Goal: Information Seeking & Learning: Check status

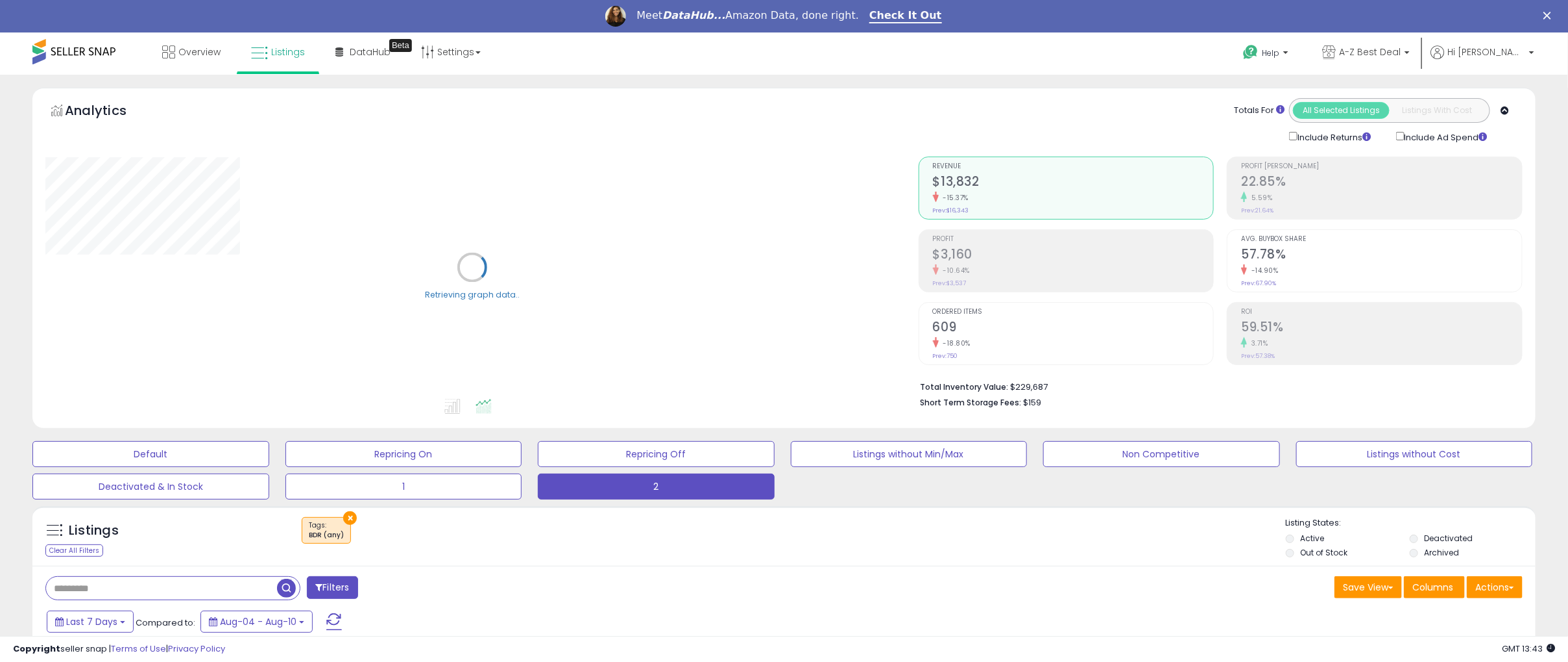
click at [1002, 267] on div "-10.64%" at bounding box center [1073, 270] width 281 height 12
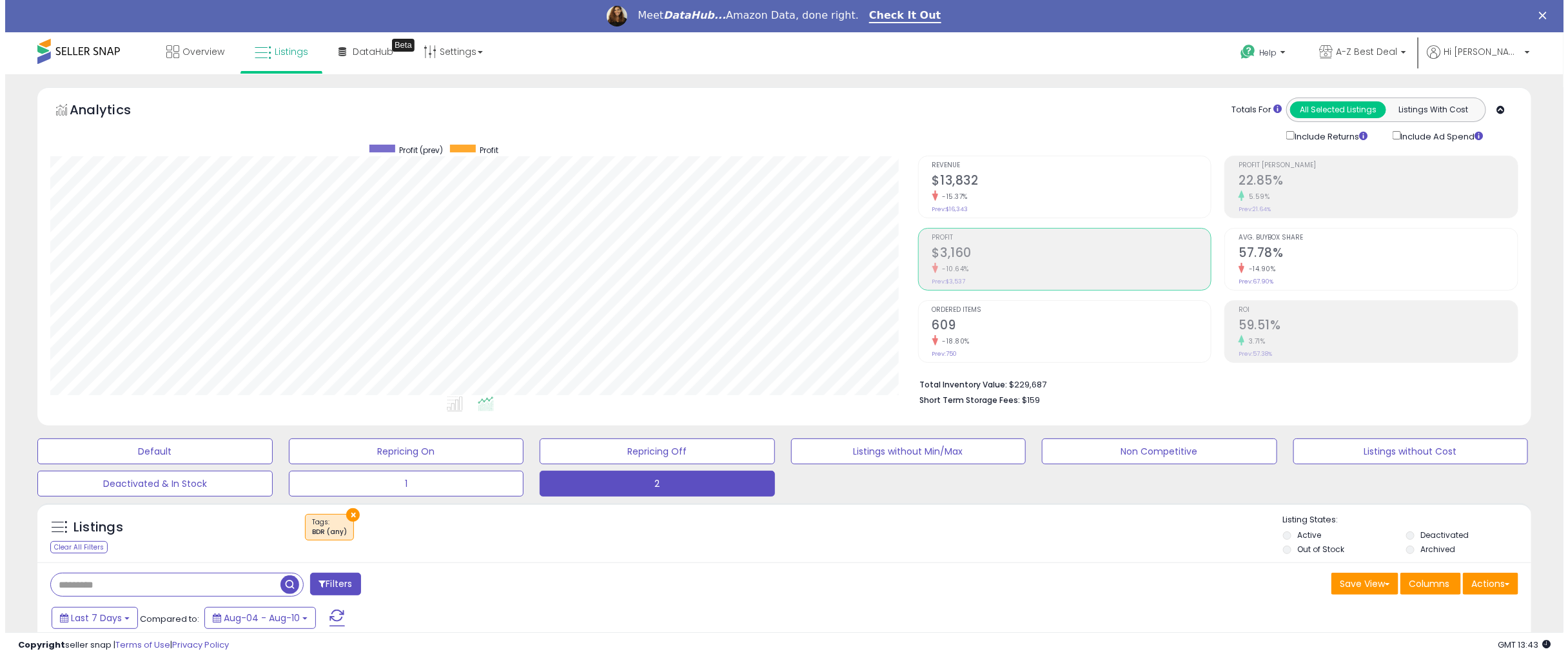
scroll to position [264, 868]
click at [1005, 259] on h2 "$3,160" at bounding box center [1067, 254] width 279 height 18
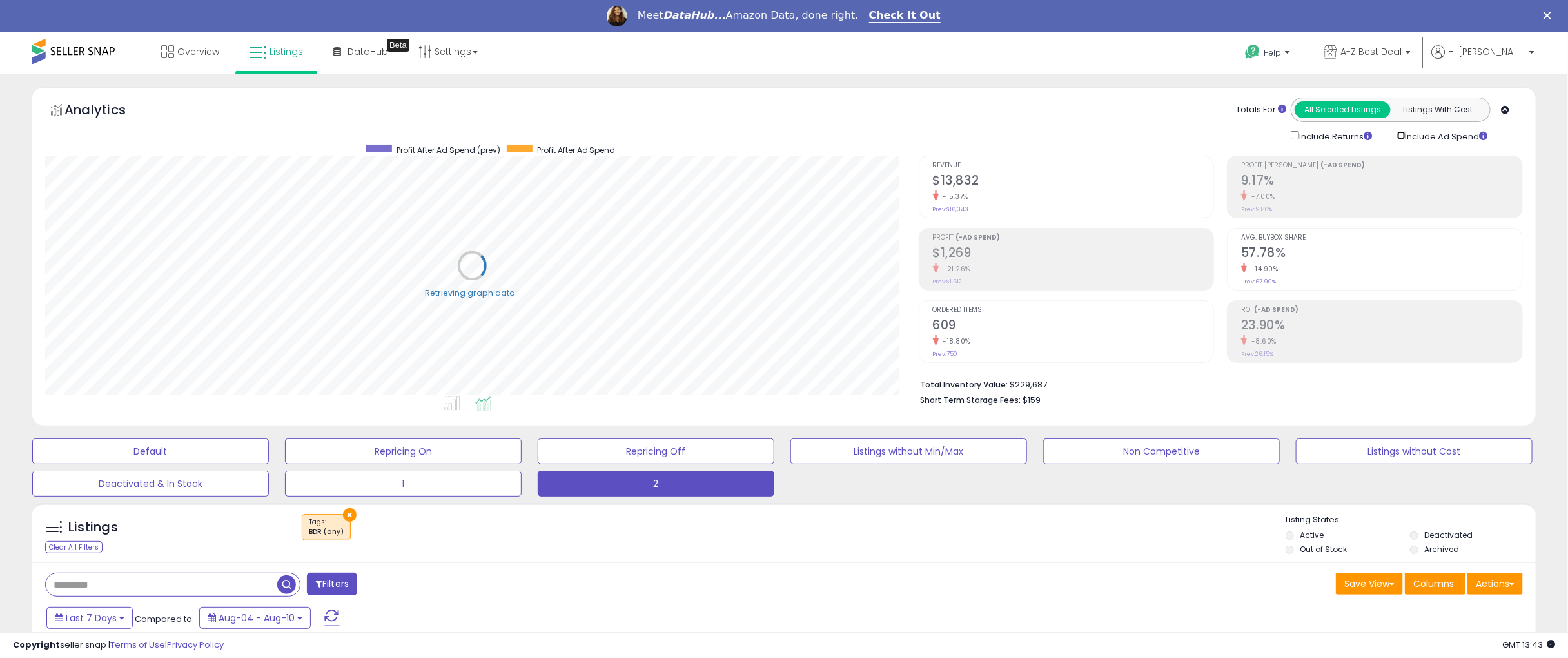
scroll to position [645053, 644034]
click at [926, 262] on li "Profit (-Ad Spend) $1,269 -21.26% Prev: $1,612" at bounding box center [1060, 259] width 294 height 63
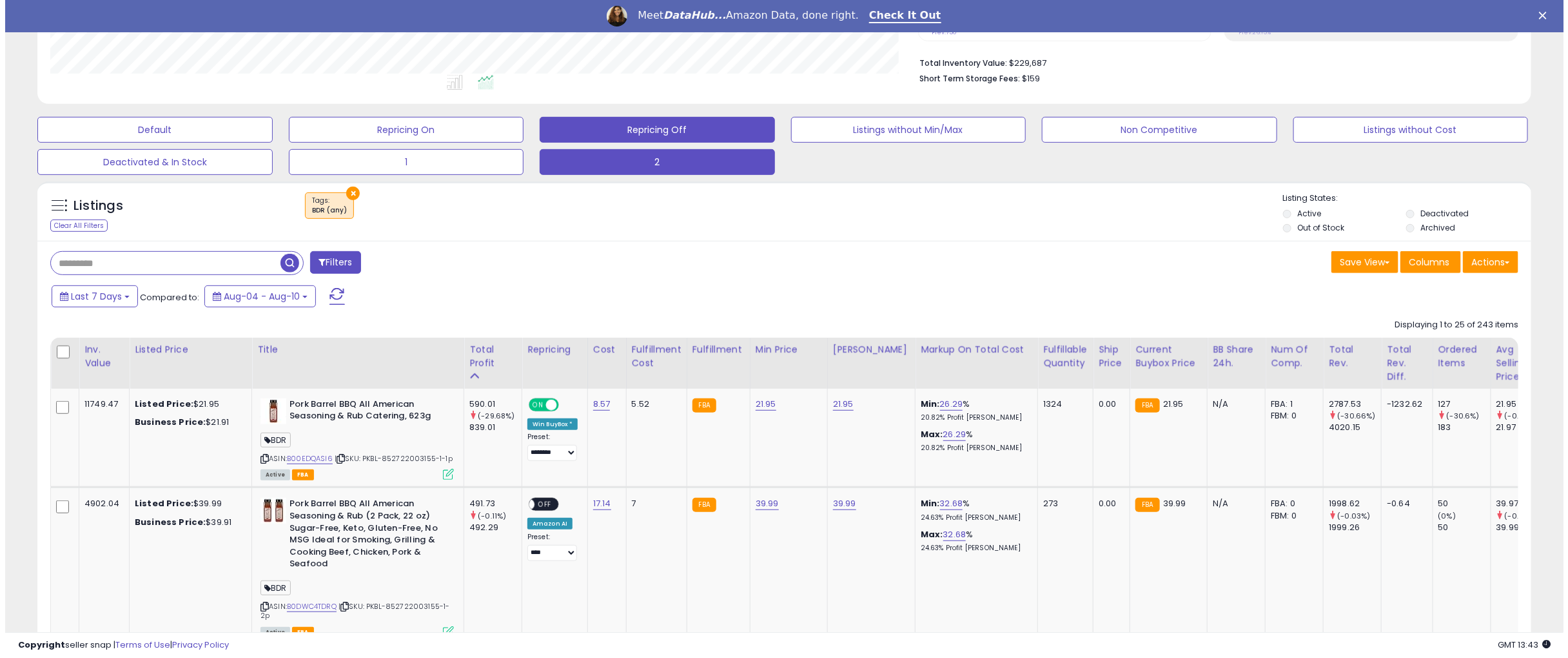
scroll to position [0, 0]
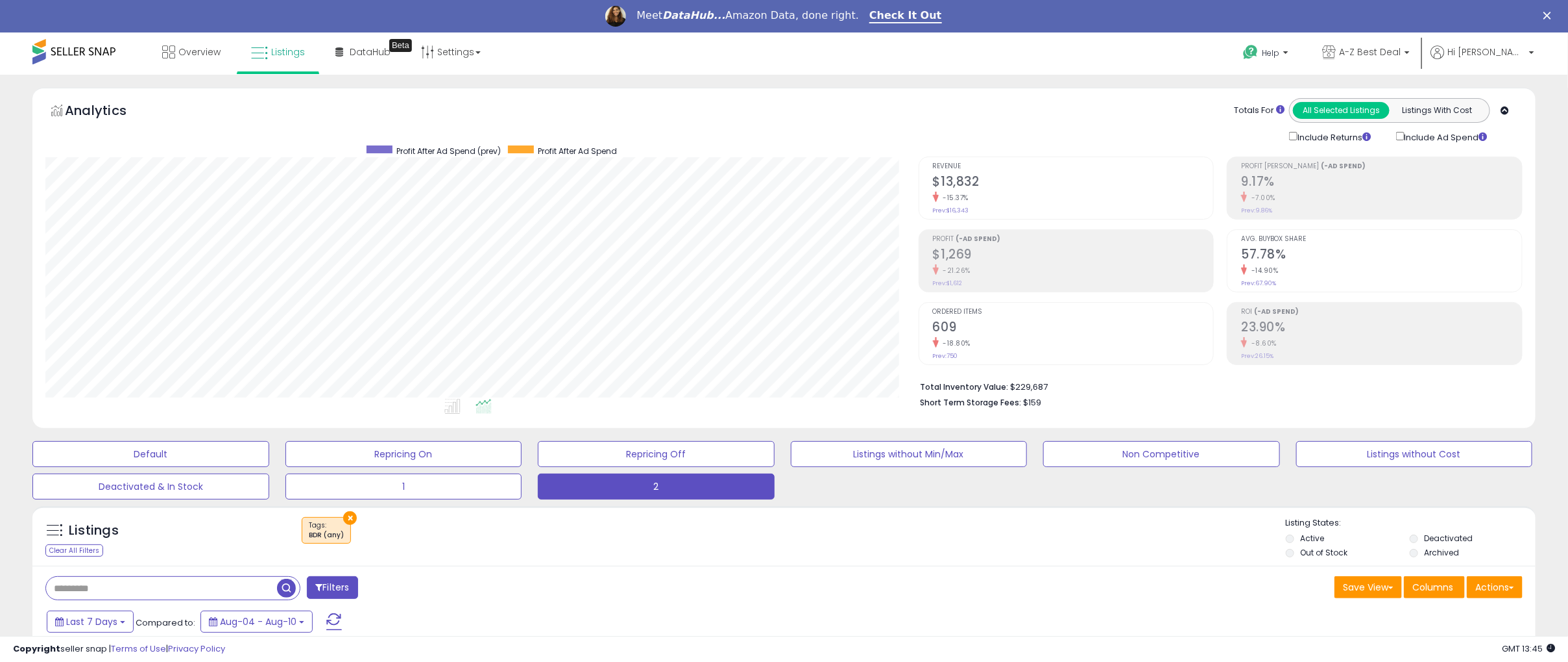
click at [1026, 253] on h2 "$1,269" at bounding box center [1073, 255] width 281 height 18
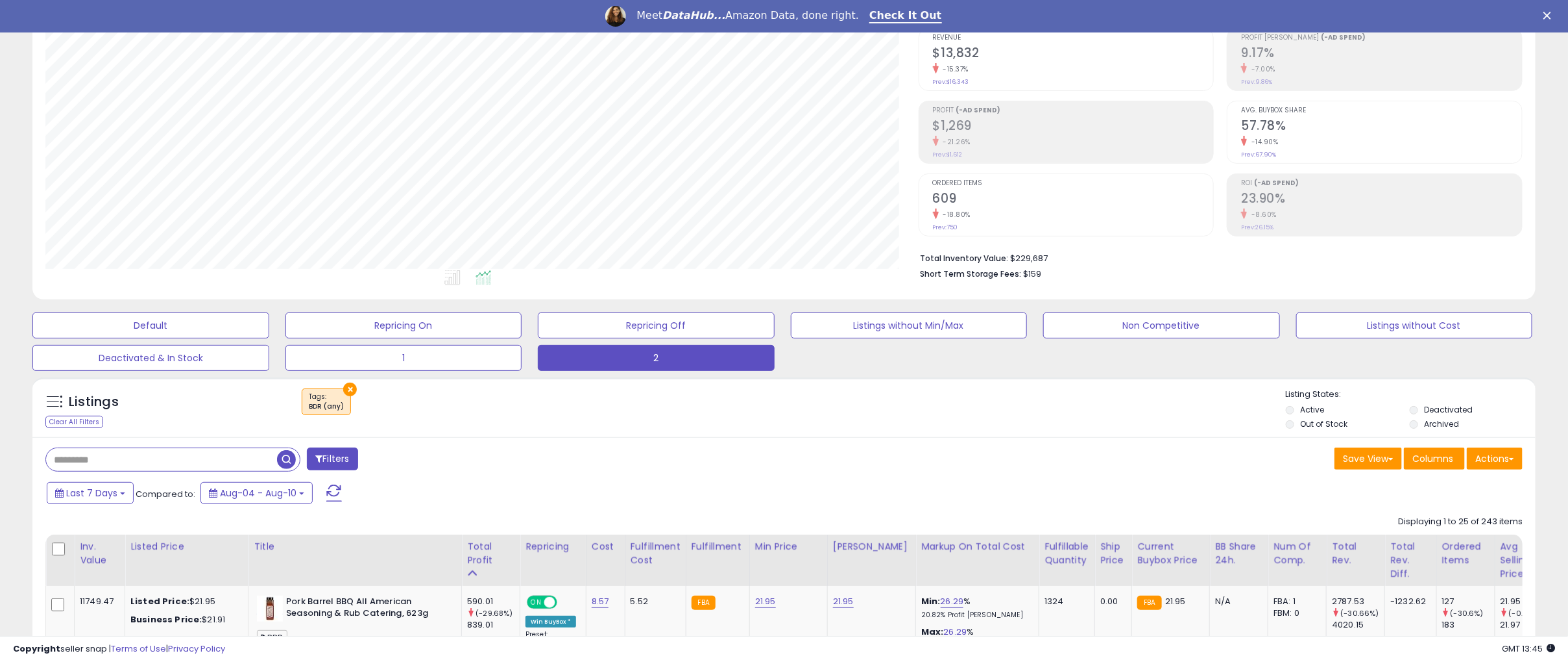
scroll to position [324, 0]
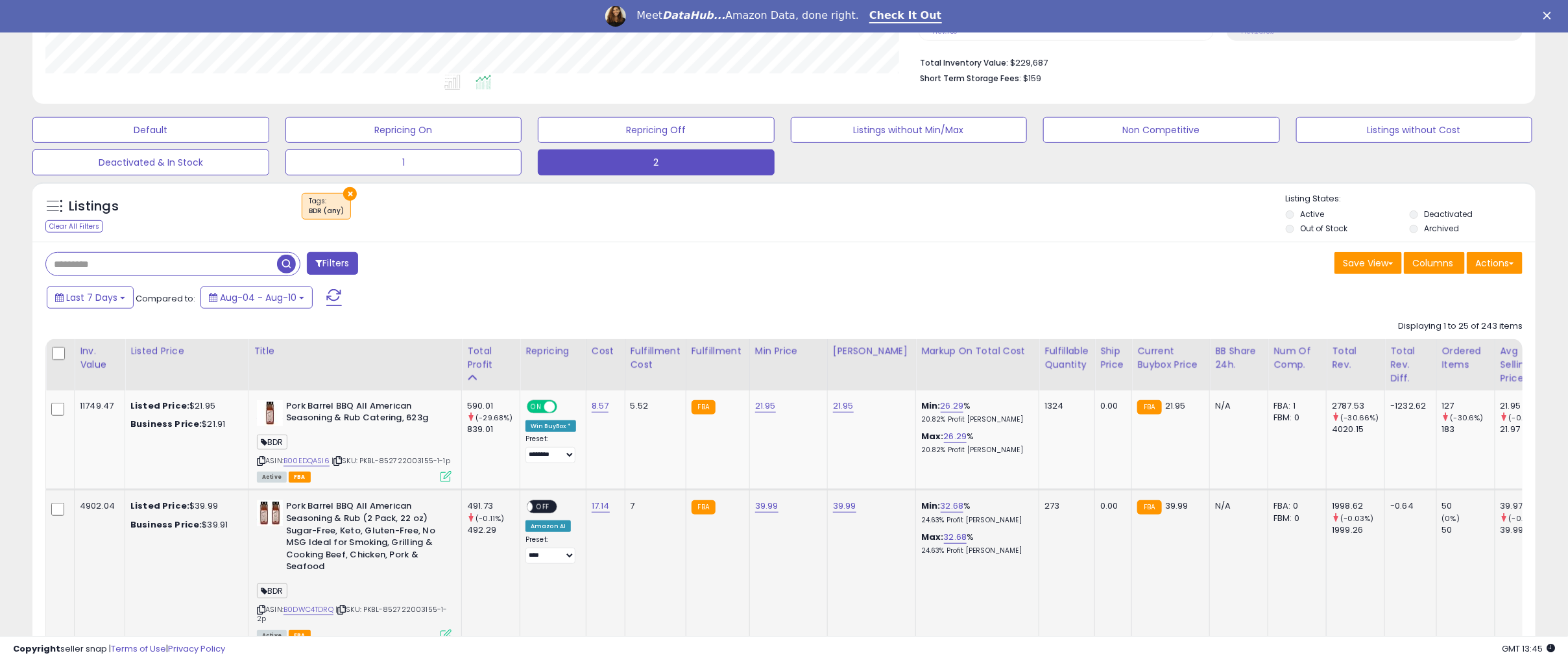
click at [259, 606] on icon at bounding box center [261, 609] width 9 height 7
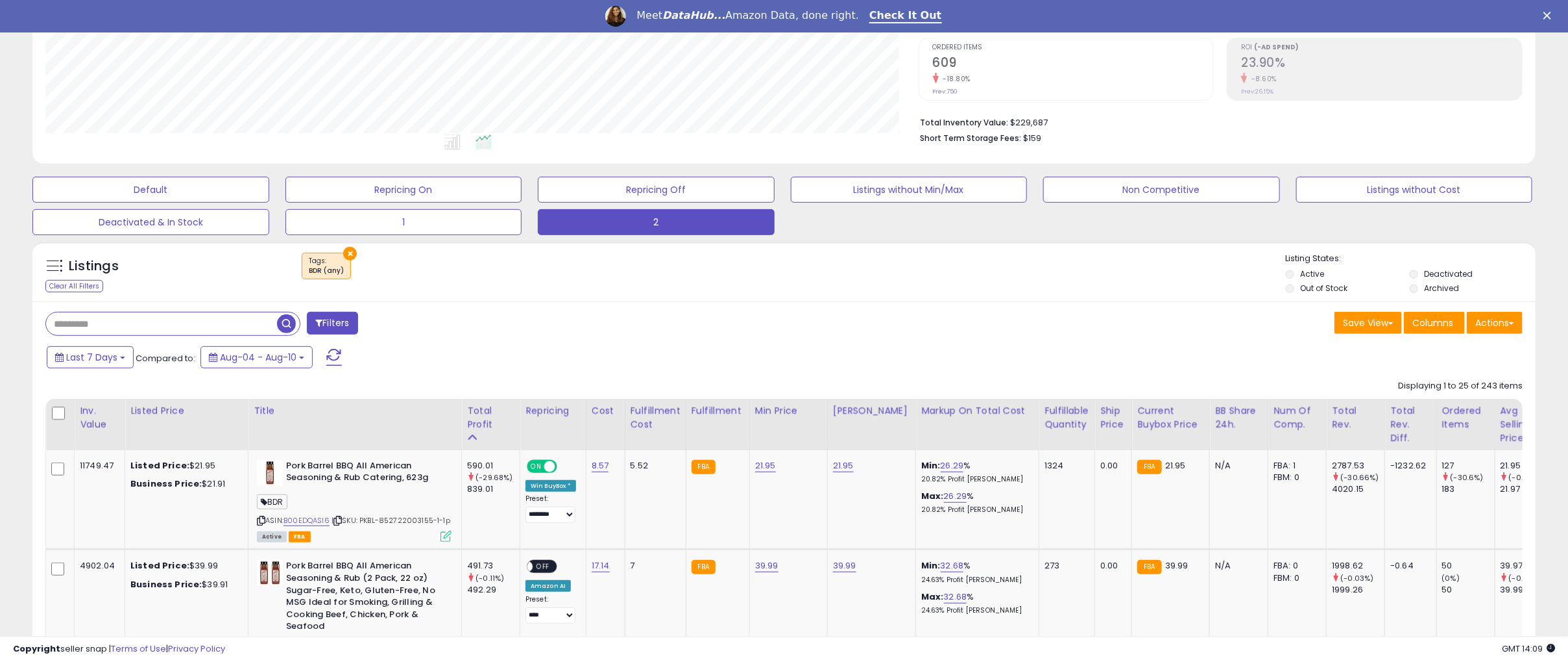
scroll to position [259, 0]
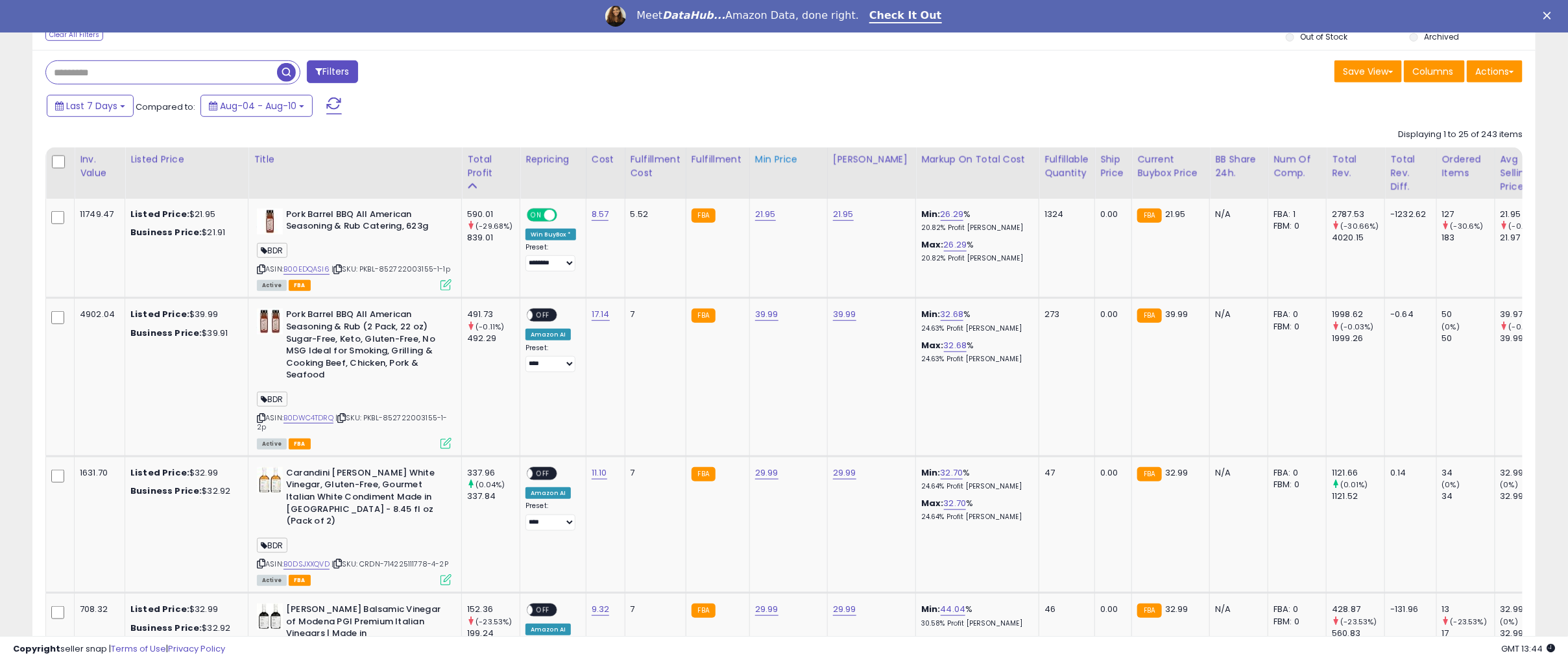
scroll to position [518, 0]
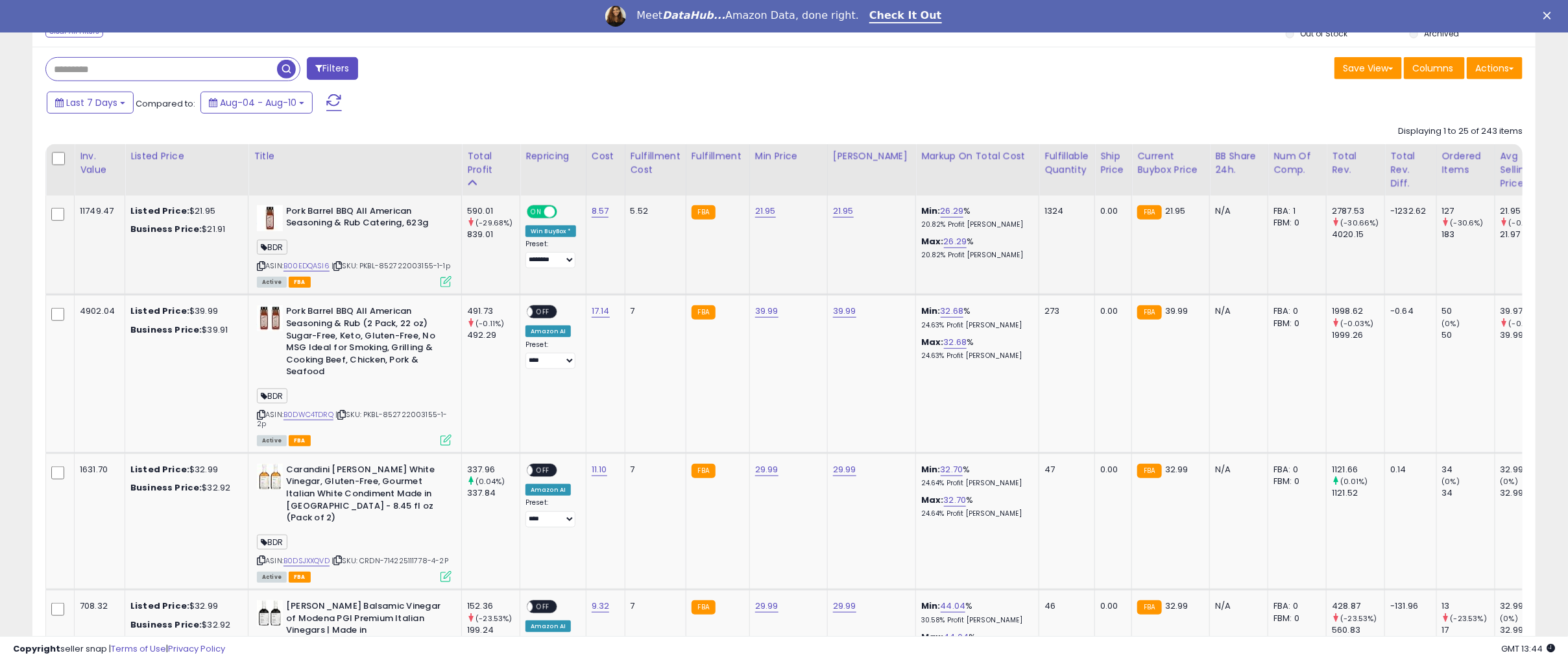
click at [257, 263] on icon at bounding box center [261, 266] width 9 height 7
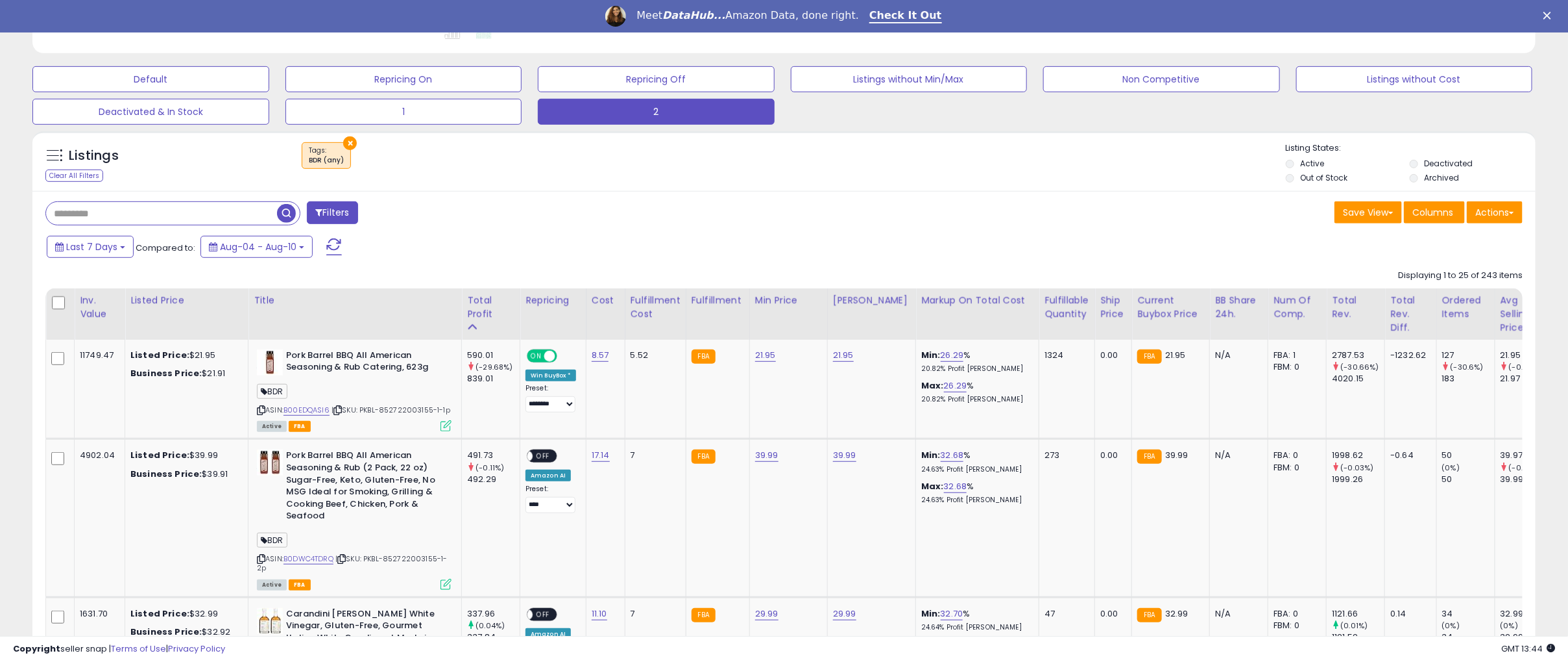
scroll to position [324, 0]
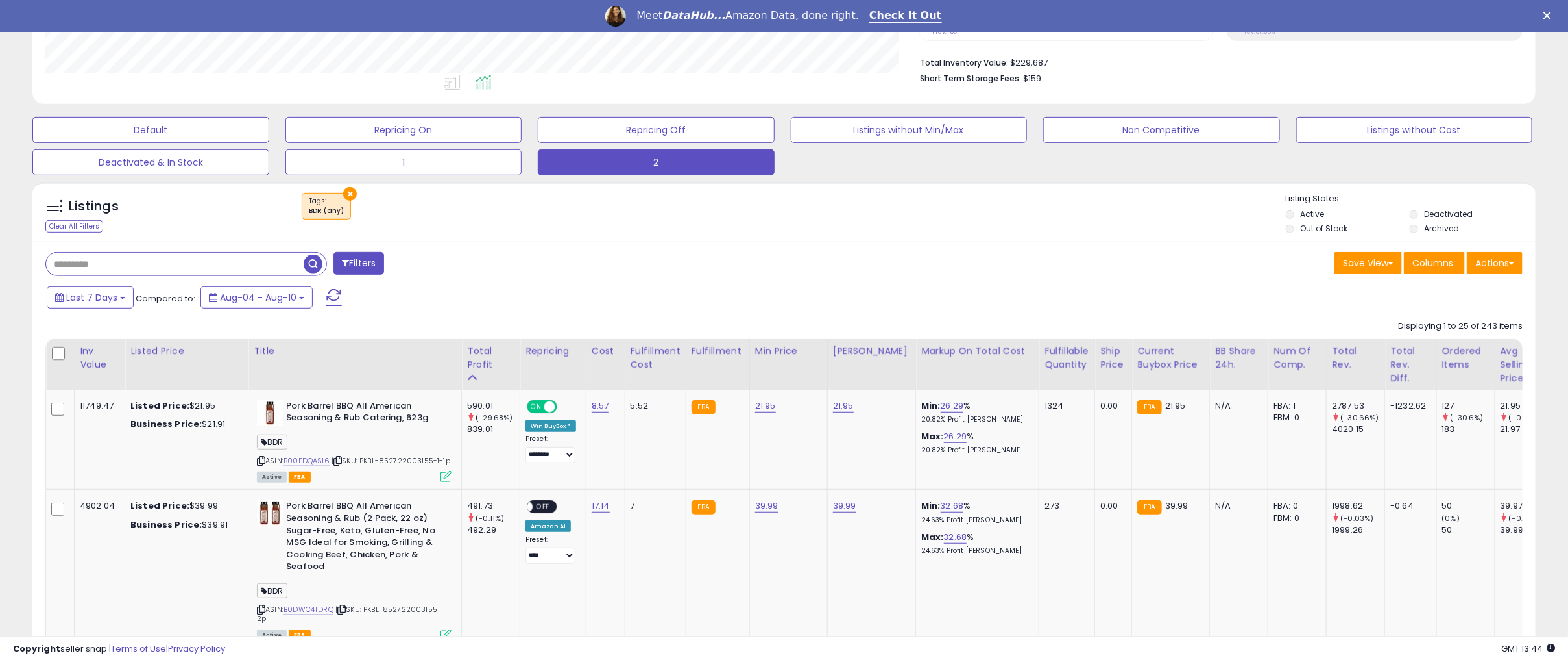
drag, startPoint x: 168, startPoint y: 272, endPoint x: 186, endPoint y: 267, distance: 18.7
click at [168, 272] on input "text" at bounding box center [175, 264] width 258 height 23
paste input "**********"
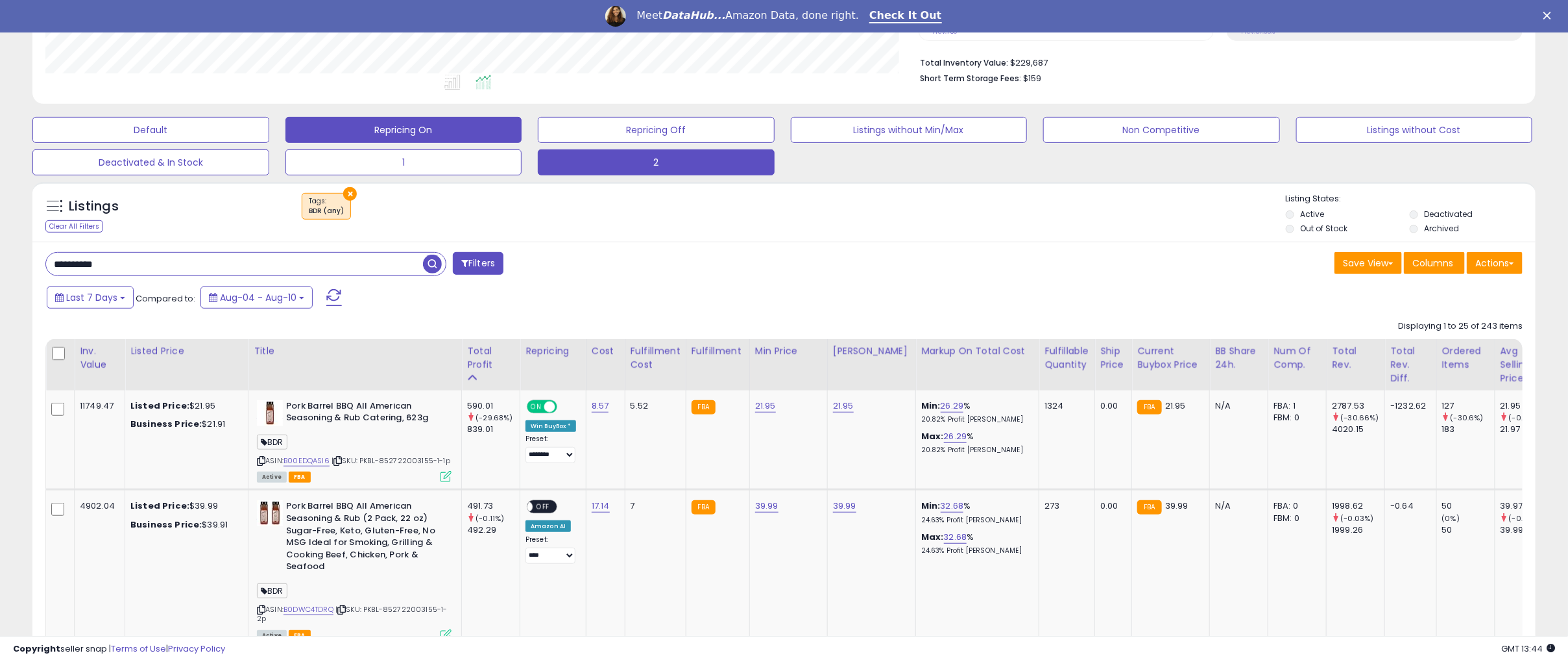
drag, startPoint x: 431, startPoint y: 264, endPoint x: 482, endPoint y: 266, distance: 51.0
click at [431, 264] on span "button" at bounding box center [433, 264] width 19 height 19
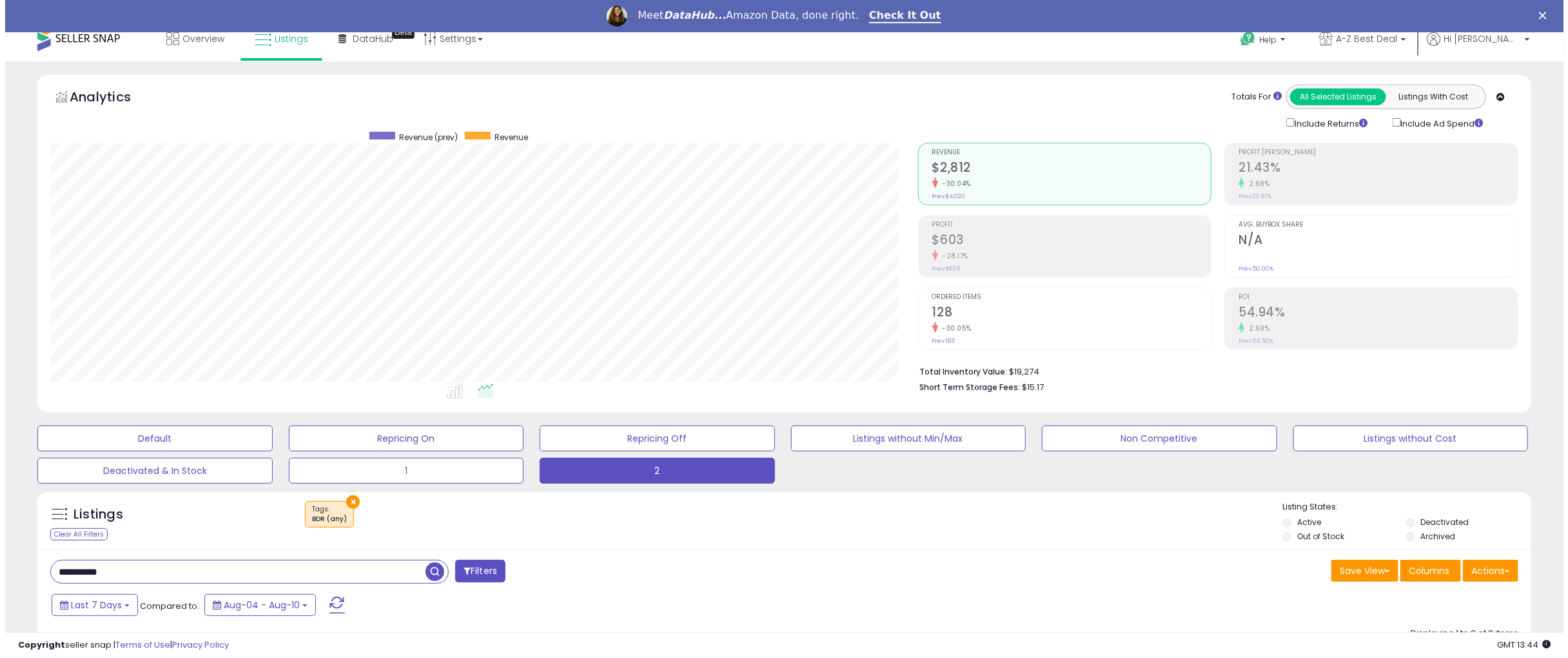
scroll to position [0, 0]
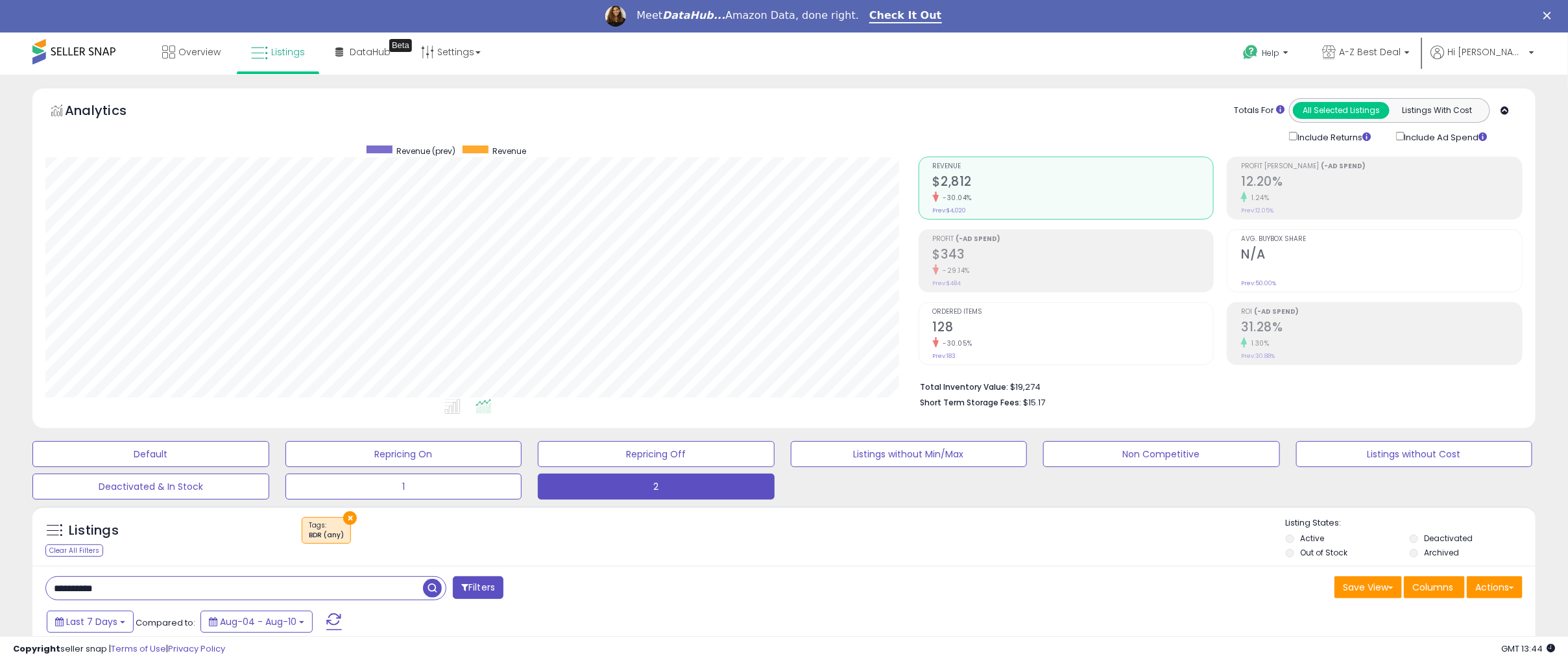
click at [1027, 261] on h2 "$343" at bounding box center [1073, 255] width 281 height 18
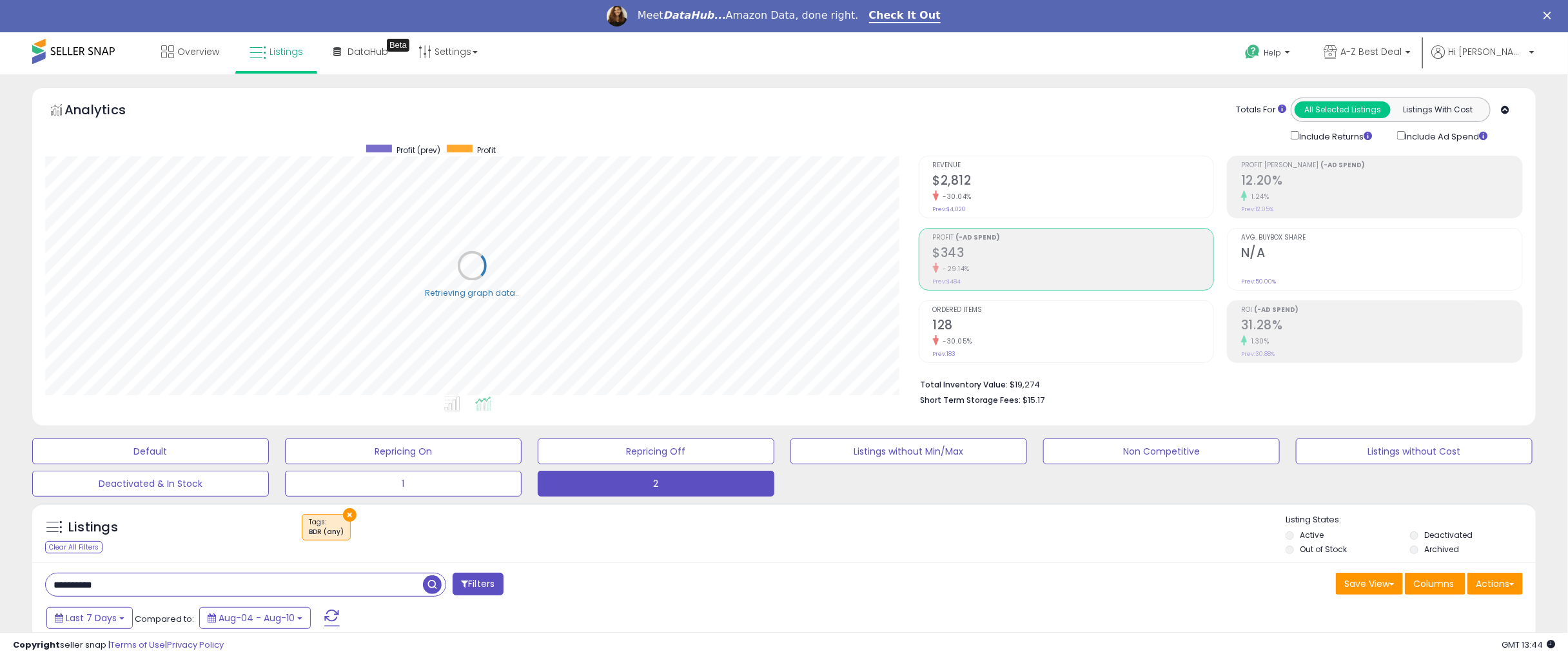
scroll to position [645053, 644034]
click at [1021, 256] on h2 "$343" at bounding box center [1067, 254] width 279 height 18
click at [989, 254] on h2 "$343" at bounding box center [1067, 254] width 279 height 18
click at [962, 261] on h2 "$343" at bounding box center [1067, 254] width 279 height 18
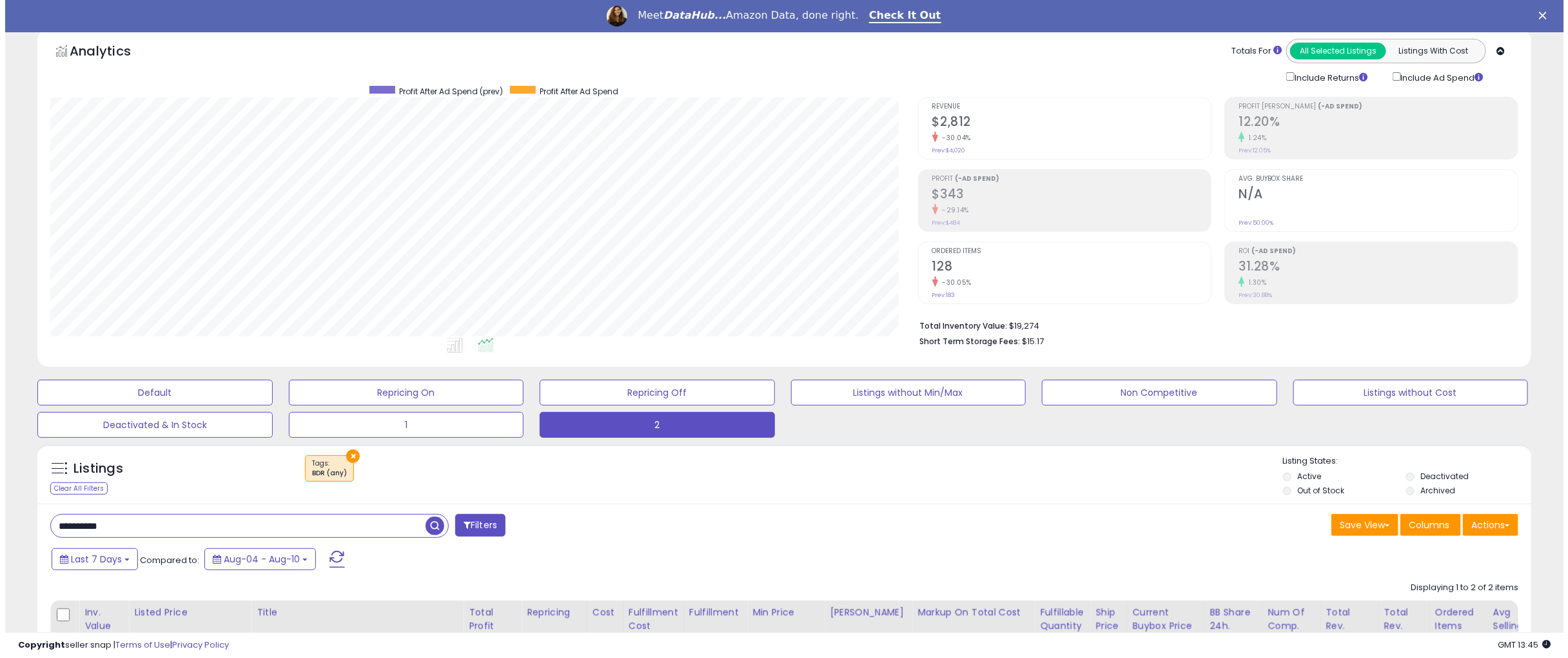
scroll to position [46, 0]
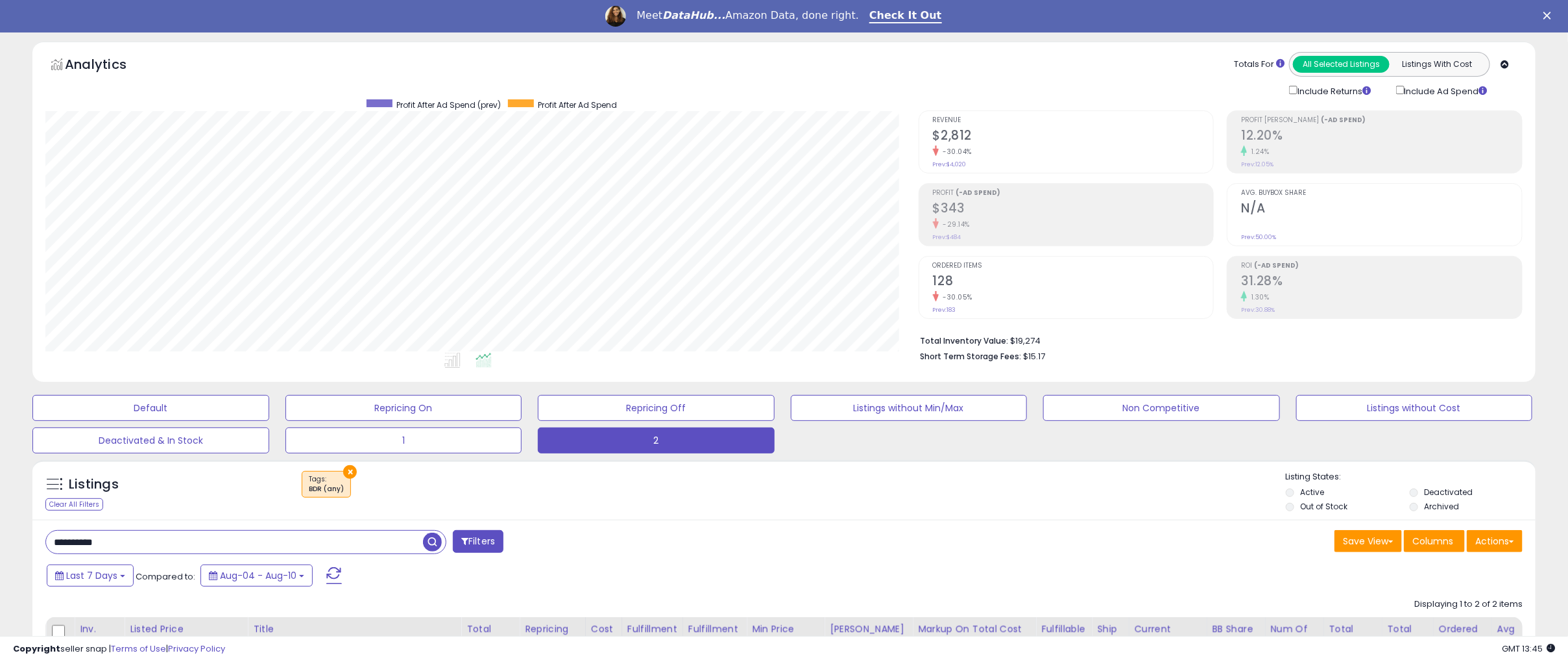
click at [972, 221] on div "-29.14%" at bounding box center [1073, 224] width 281 height 12
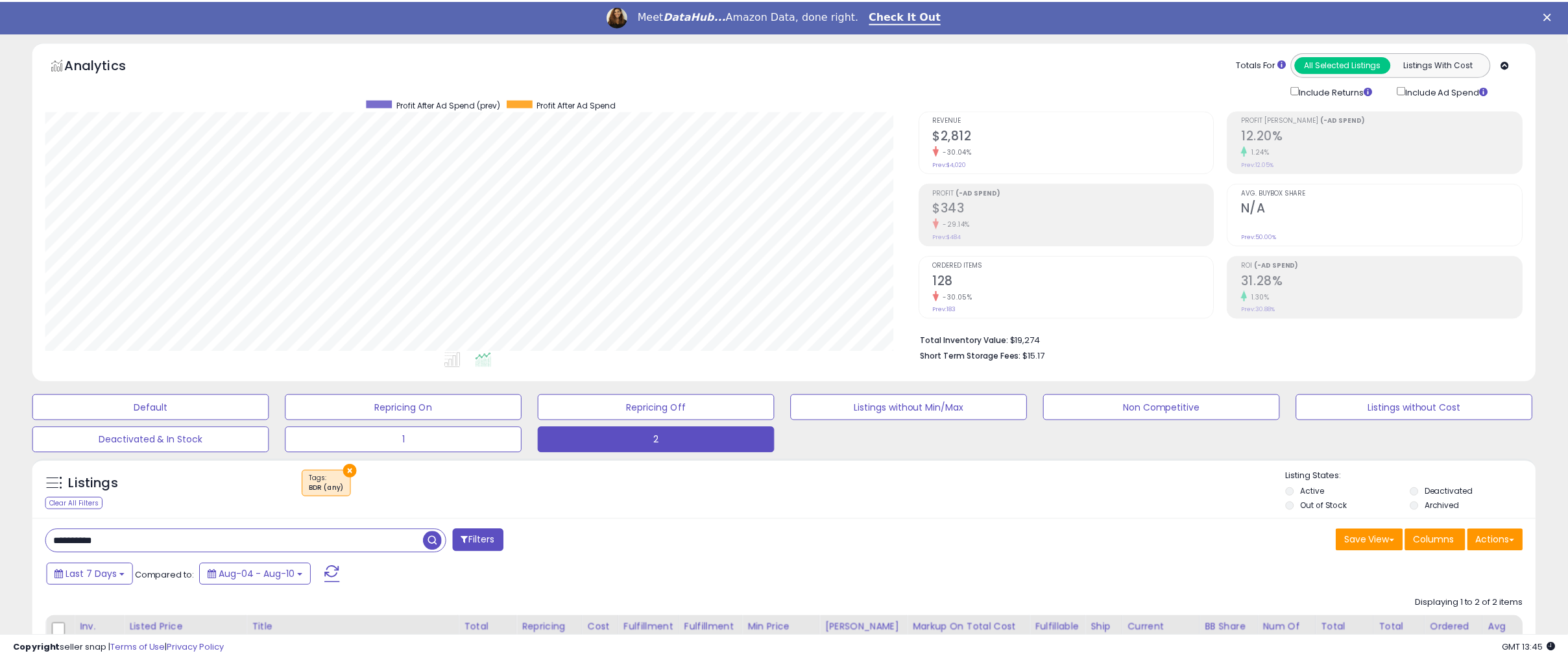
scroll to position [648974, 647890]
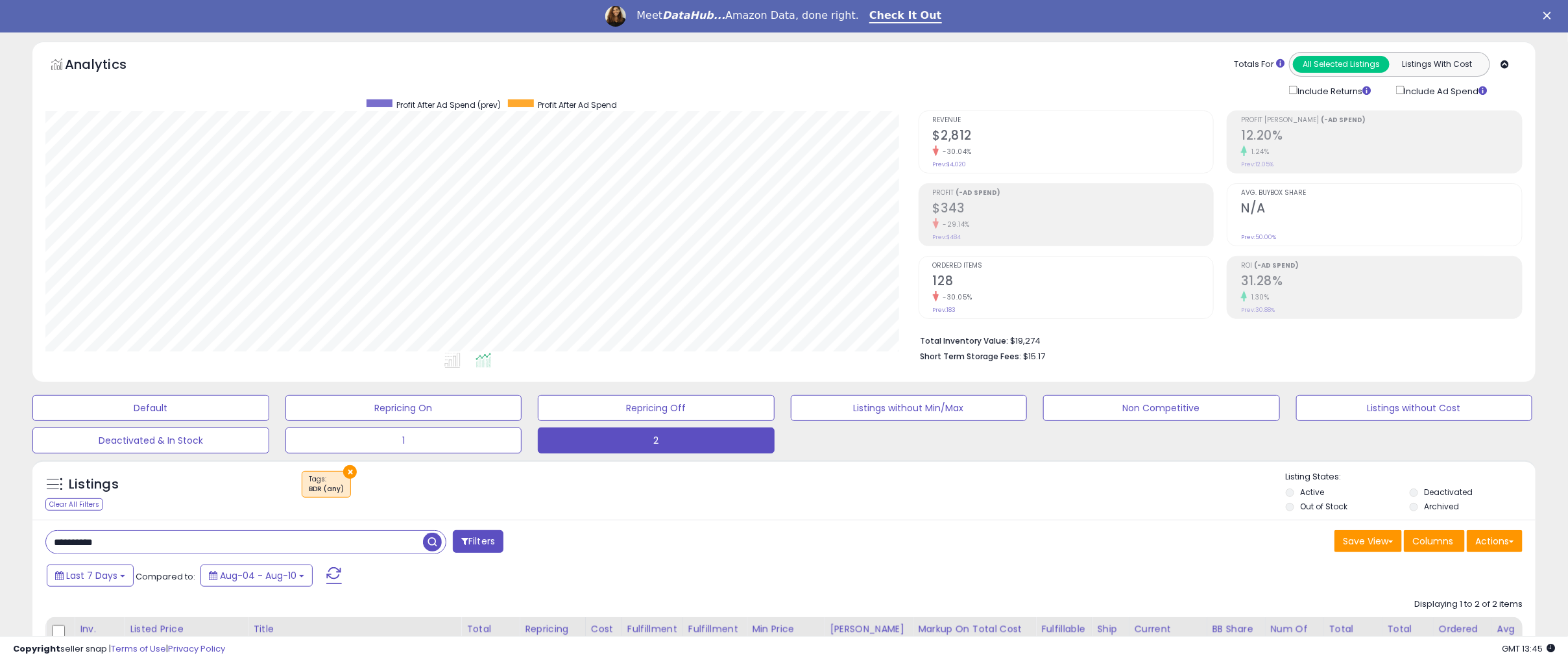
drag, startPoint x: 149, startPoint y: 538, endPoint x: 150, endPoint y: 507, distance: 31.0
click at [0, 548] on html "Unable to login Retrieving listings data.. has not yet accepted the Terms of Us…" at bounding box center [784, 284] width 1568 height 662
paste input "text"
type input "**********"
click at [433, 542] on span "button" at bounding box center [433, 542] width 19 height 19
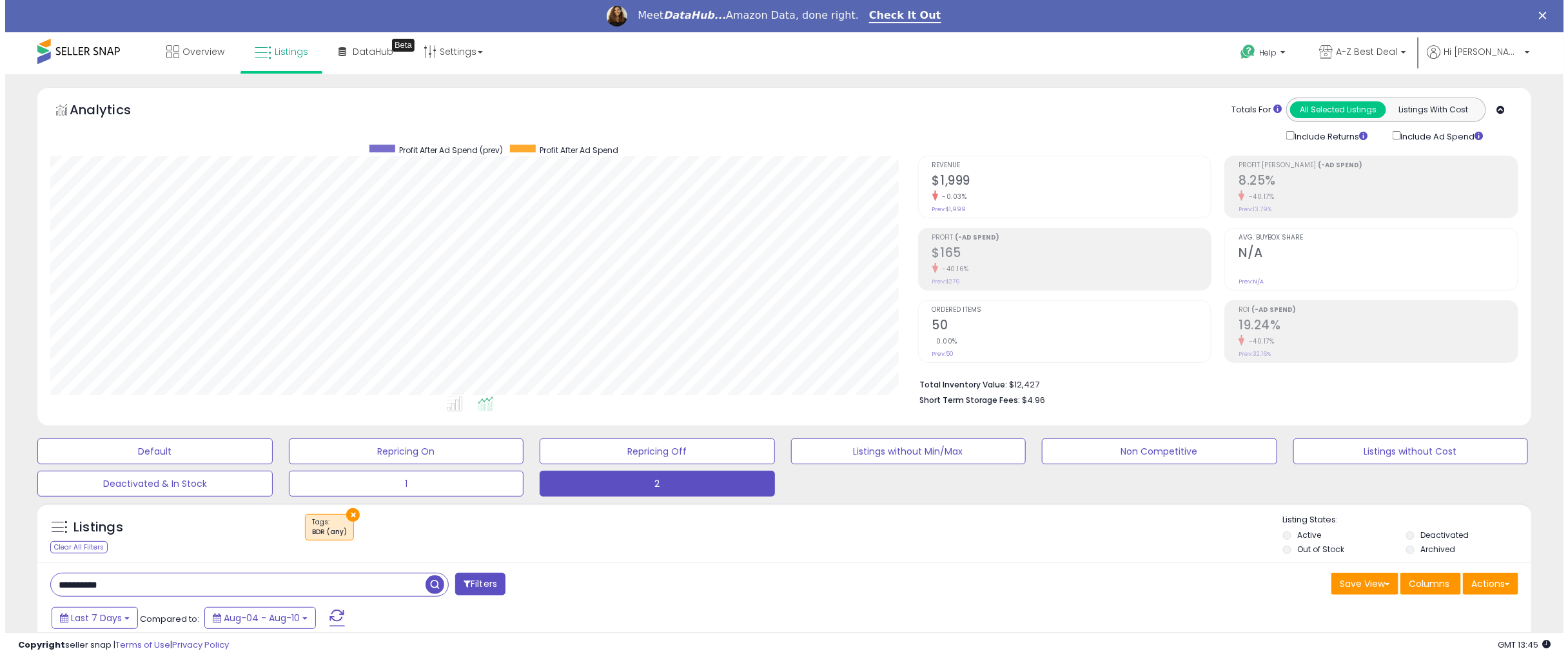
scroll to position [264, 868]
click at [996, 267] on div "-40.16%" at bounding box center [1067, 268] width 279 height 12
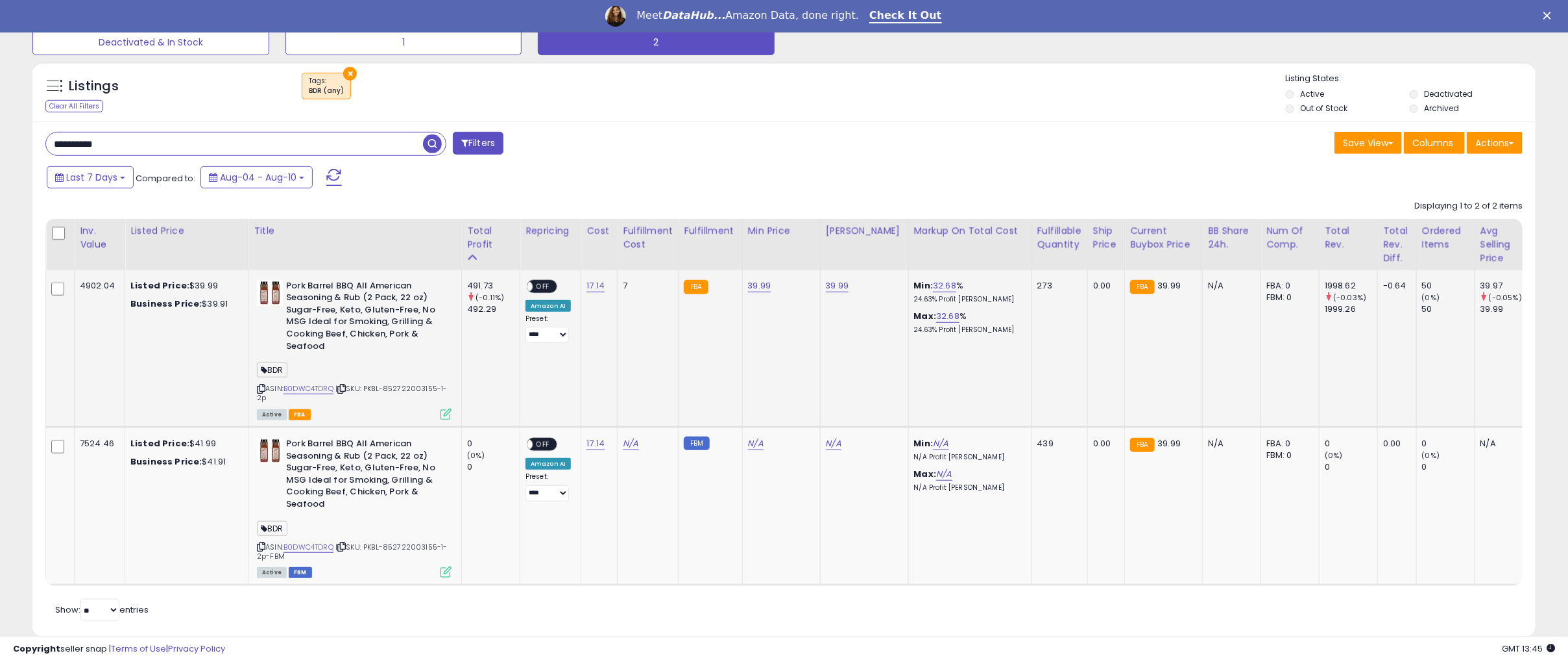
scroll to position [454, 0]
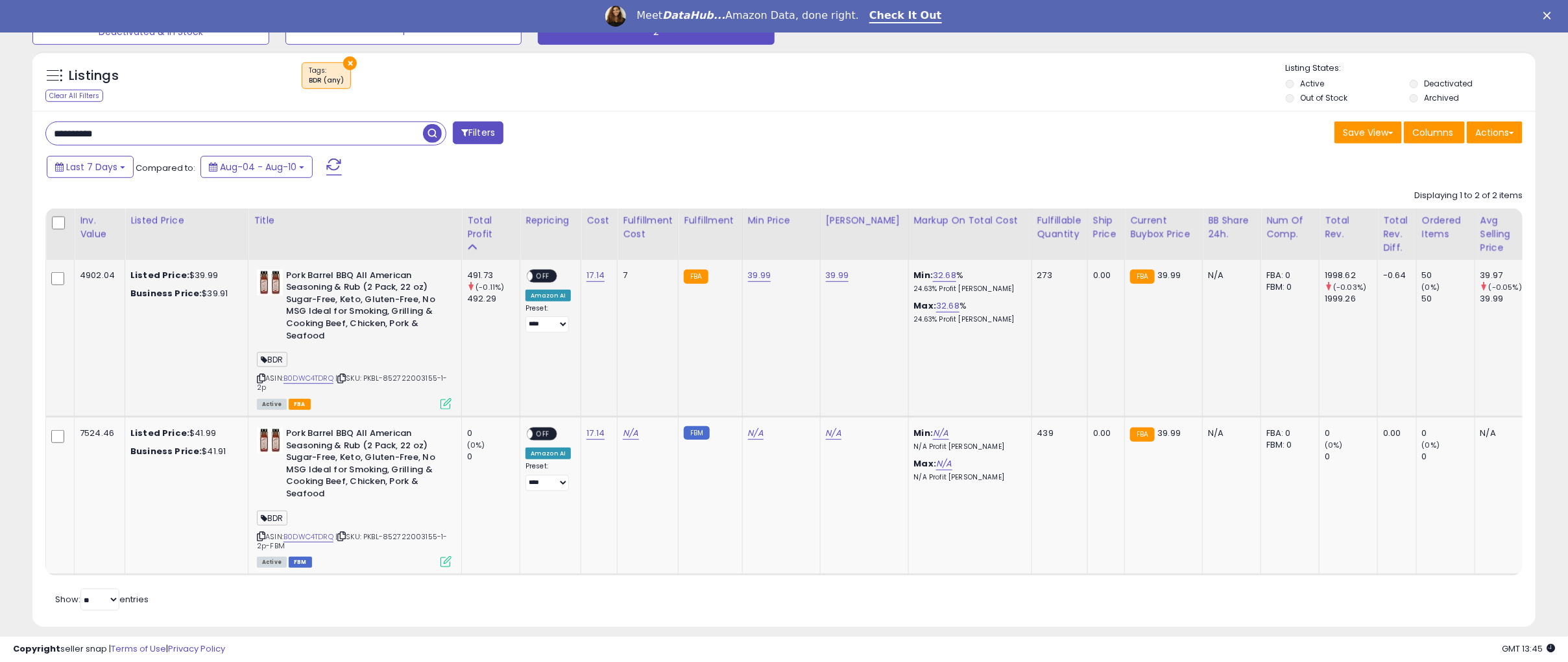
click at [260, 378] on icon at bounding box center [261, 378] width 9 height 7
